Goal: Find contact information

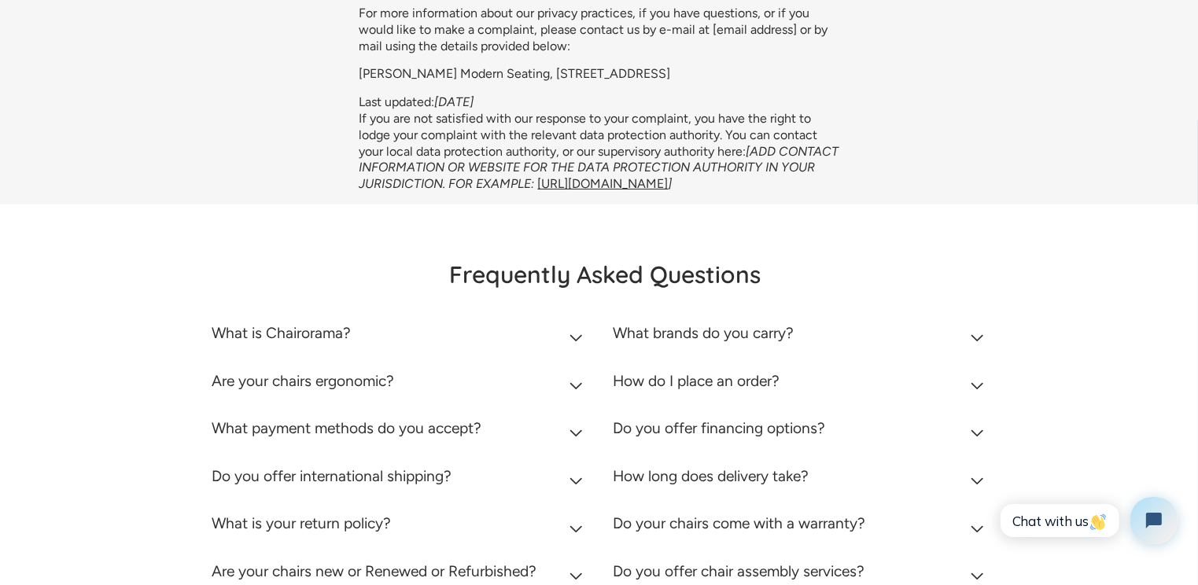
scroll to position [6448, 0]
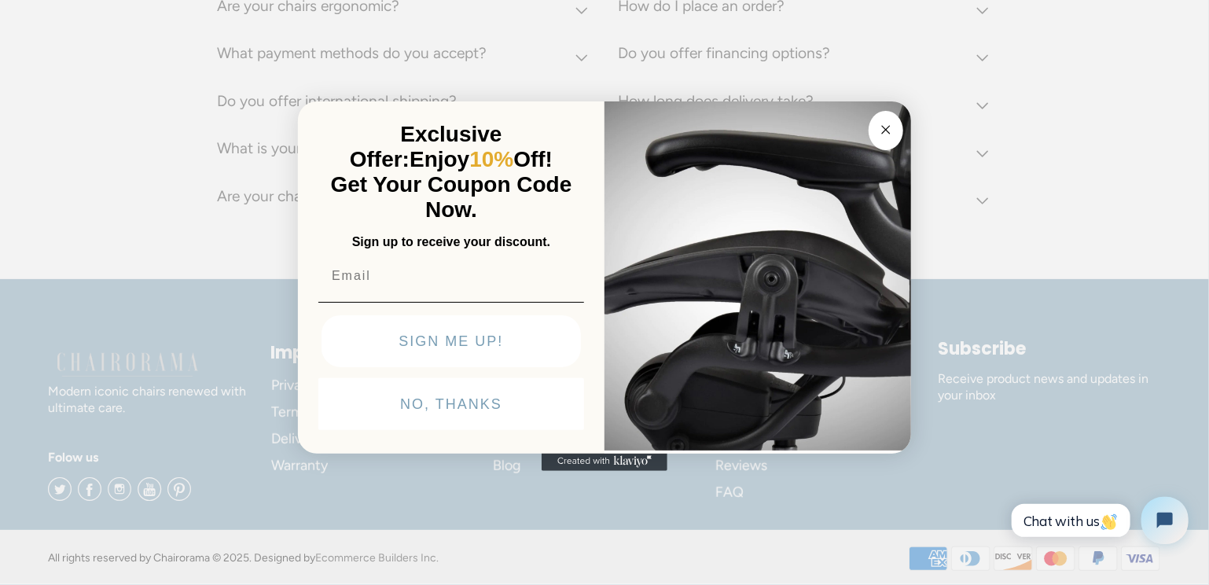
click at [894, 145] on button "Close dialog" at bounding box center [886, 130] width 35 height 39
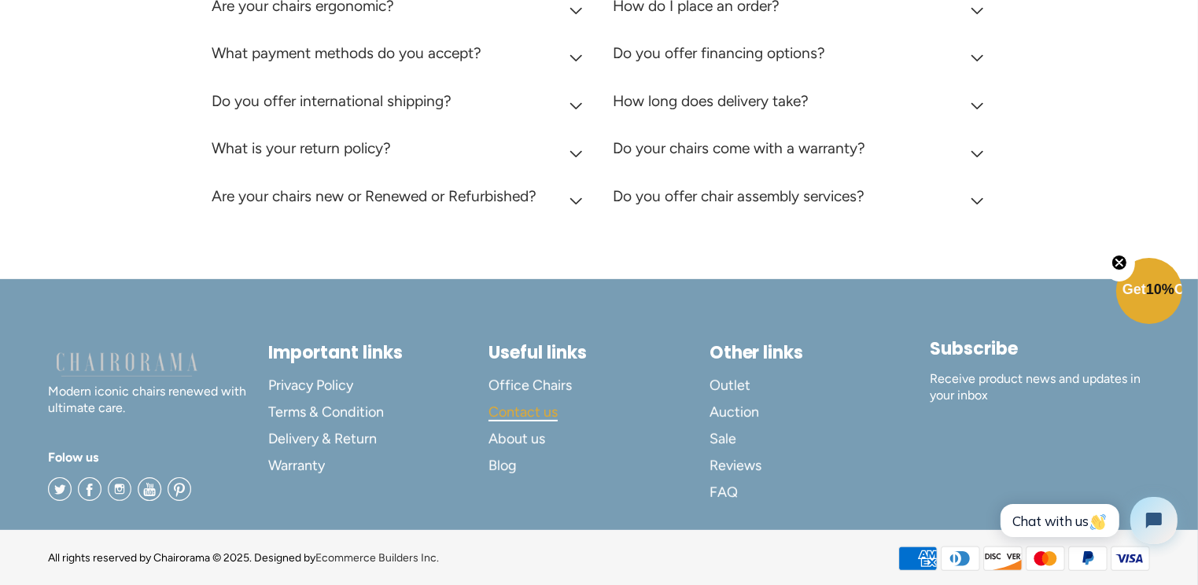
click at [532, 413] on span "Contact us" at bounding box center [522, 412] width 69 height 18
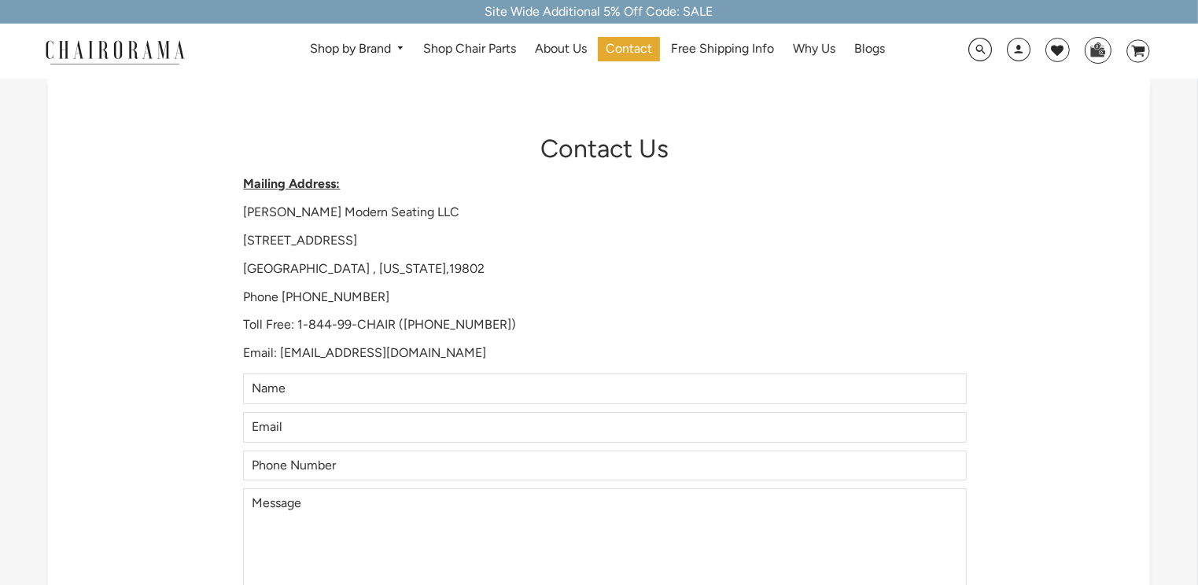
drag, startPoint x: 311, startPoint y: 355, endPoint x: 377, endPoint y: 353, distance: 66.1
click at [298, 353] on p "Email: [EMAIL_ADDRESS][DOMAIN_NAME]" at bounding box center [604, 353] width 723 height 17
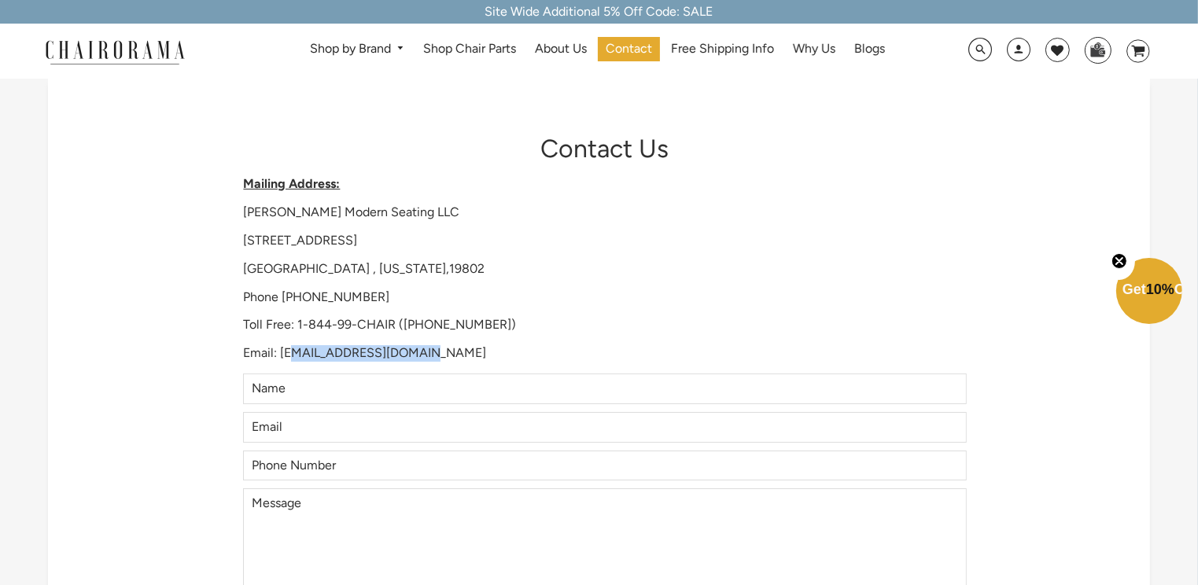
drag, startPoint x: 374, startPoint y: 353, endPoint x: 485, endPoint y: 332, distance: 113.7
click at [487, 333] on p "Toll Free: 1-844-99-CHAIR ([PHONE_NUMBER])" at bounding box center [604, 325] width 723 height 17
drag, startPoint x: 425, startPoint y: 359, endPoint x: 276, endPoint y: 353, distance: 149.5
click at [276, 353] on p "Email: [EMAIL_ADDRESS][DOMAIN_NAME]" at bounding box center [604, 353] width 723 height 17
copy p "[EMAIL_ADDRESS][DOMAIN_NAME]"
